Goal: Find contact information: Find contact information

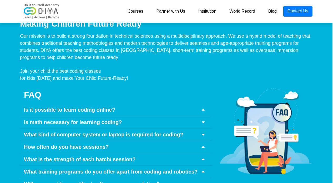
scroll to position [2577, 1]
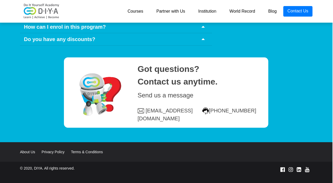
click at [142, 11] on link "Courses" at bounding box center [135, 11] width 29 height 11
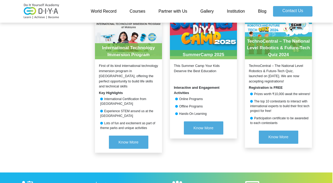
scroll to position [596, 1]
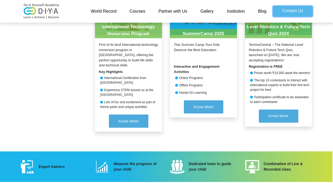
click at [281, 12] on link "Contact Us" at bounding box center [292, 11] width 39 height 11
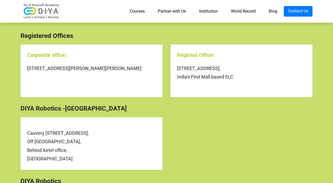
scroll to position [255, 0]
